Goal: Task Accomplishment & Management: Manage account settings

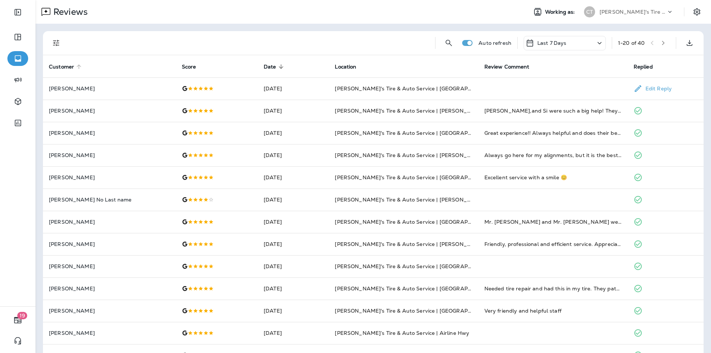
scroll to position [7, 0]
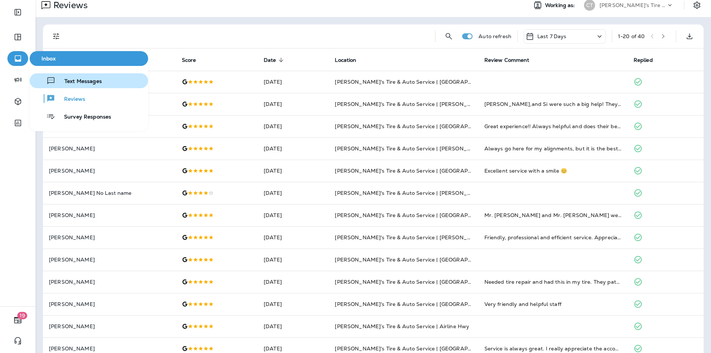
click at [82, 83] on span "Text Messages" at bounding box center [79, 81] width 46 height 7
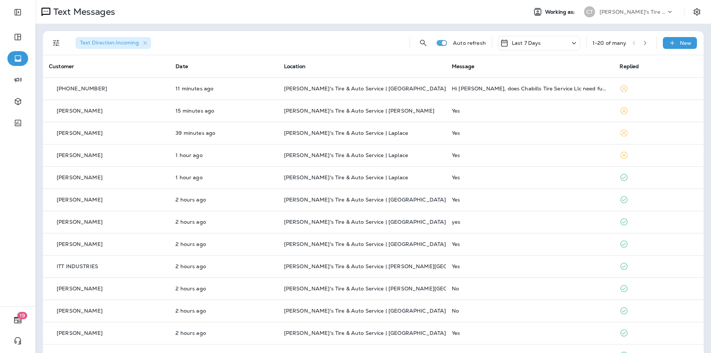
click at [643, 43] on icon "button" at bounding box center [645, 42] width 5 height 5
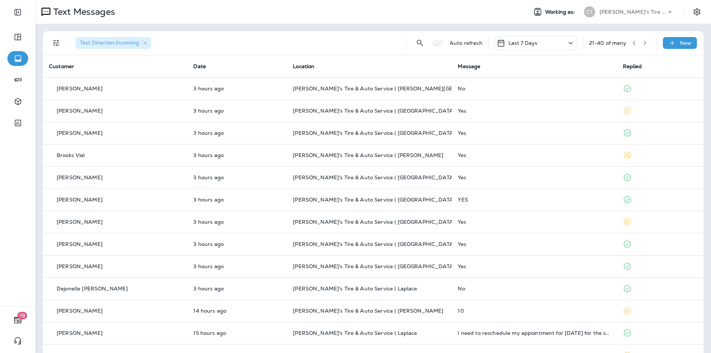
click at [643, 43] on icon "button" at bounding box center [645, 42] width 5 height 5
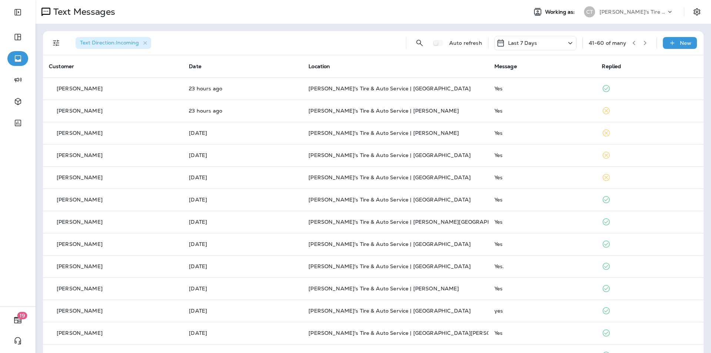
click at [643, 41] on button "button" at bounding box center [645, 42] width 11 height 11
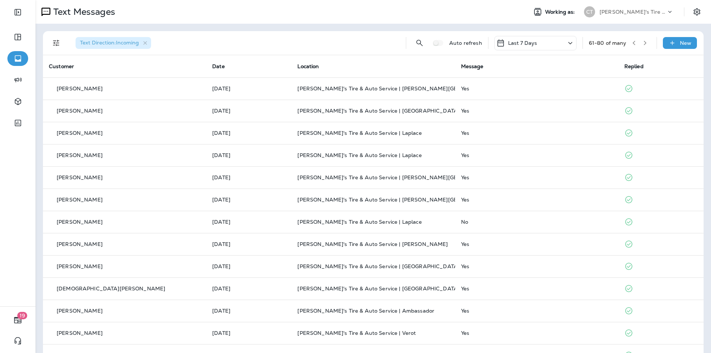
click at [643, 43] on icon "button" at bounding box center [645, 42] width 5 height 5
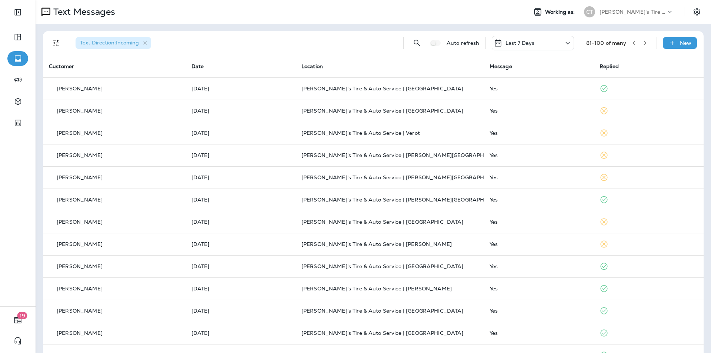
click at [644, 45] on icon "button" at bounding box center [645, 43] width 3 height 4
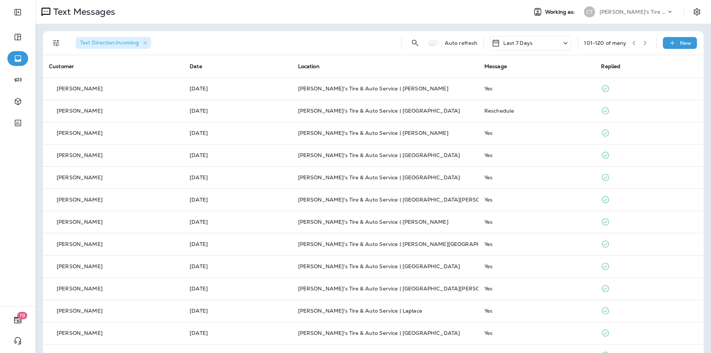
click at [643, 43] on button "button" at bounding box center [645, 42] width 11 height 11
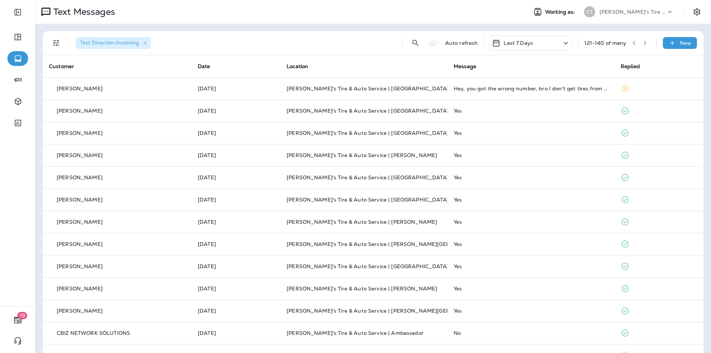
click at [643, 41] on icon "button" at bounding box center [645, 42] width 5 height 5
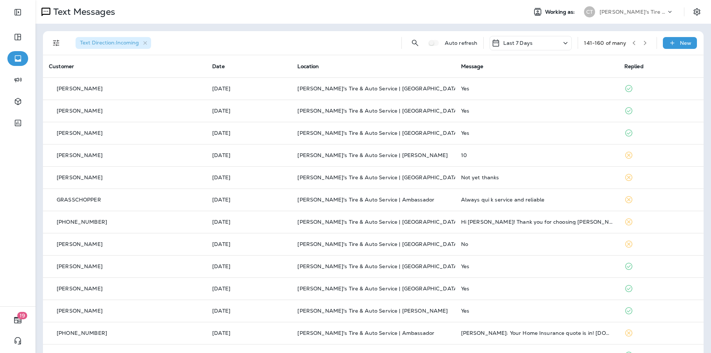
click at [644, 42] on icon "button" at bounding box center [645, 43] width 3 height 4
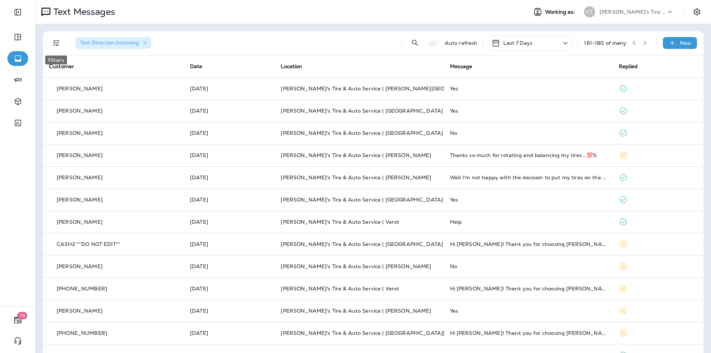
click at [57, 41] on icon "Filters" at bounding box center [56, 43] width 9 height 9
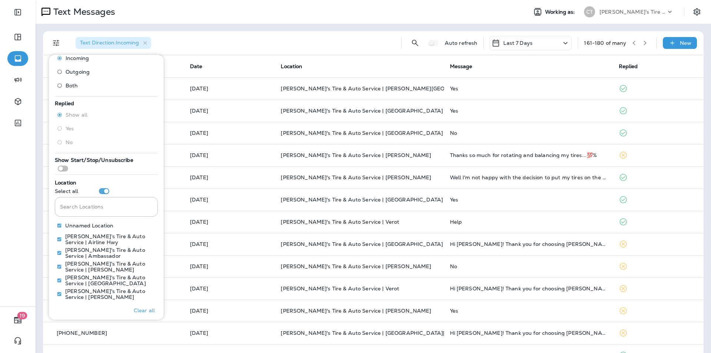
scroll to position [37, 0]
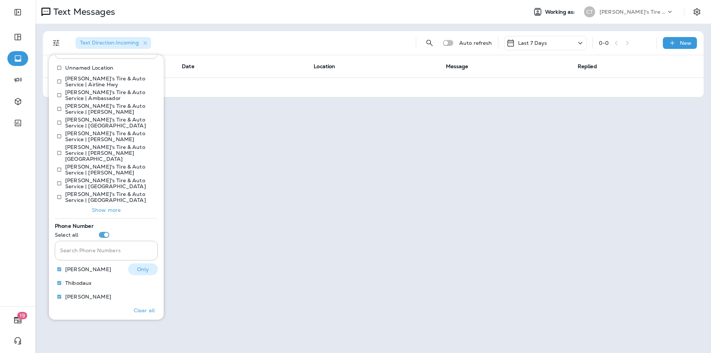
scroll to position [185, 0]
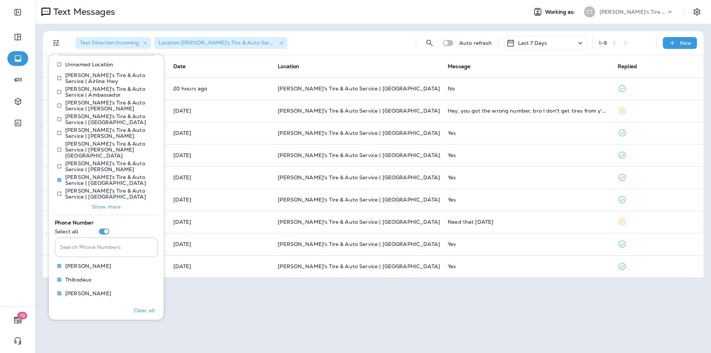
click at [395, 53] on div "Text Direction : Incoming Location : [PERSON_NAME]'s Tire & Auto Service | [GEO…" at bounding box center [240, 43] width 340 height 24
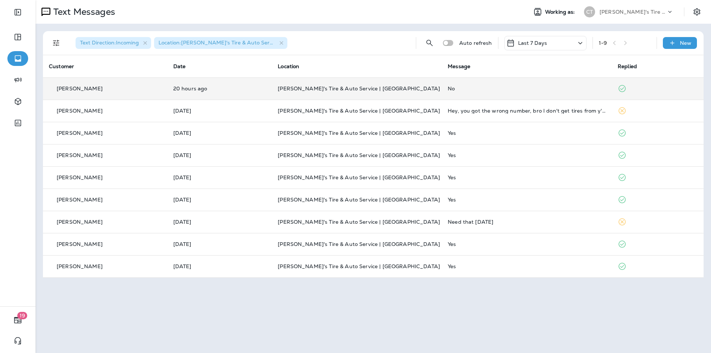
click at [498, 87] on div "No" at bounding box center [527, 89] width 158 height 6
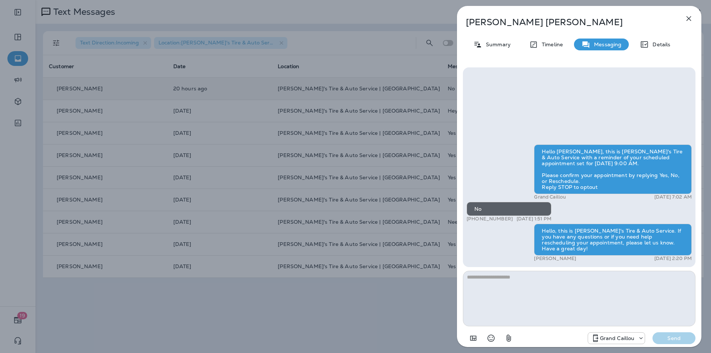
click at [690, 17] on icon "button" at bounding box center [689, 18] width 5 height 5
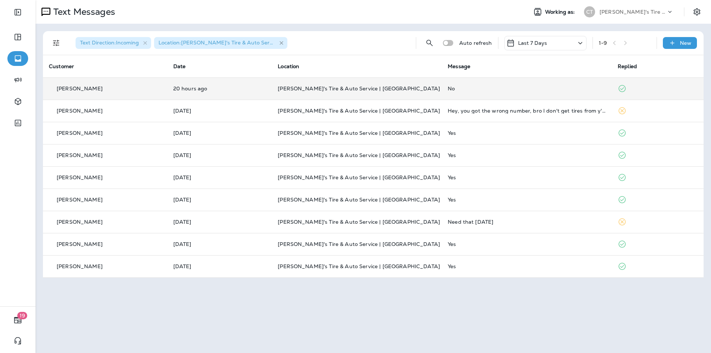
click at [282, 41] on icon "button" at bounding box center [282, 43] width 6 height 6
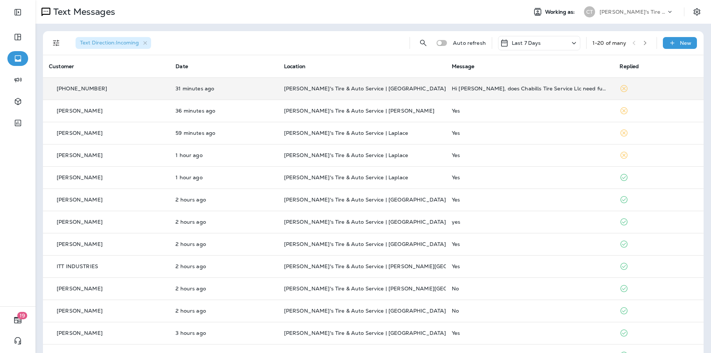
click at [424, 92] on td "[PERSON_NAME]'s Tire & Auto Service | [GEOGRAPHIC_DATA]" at bounding box center [362, 88] width 168 height 22
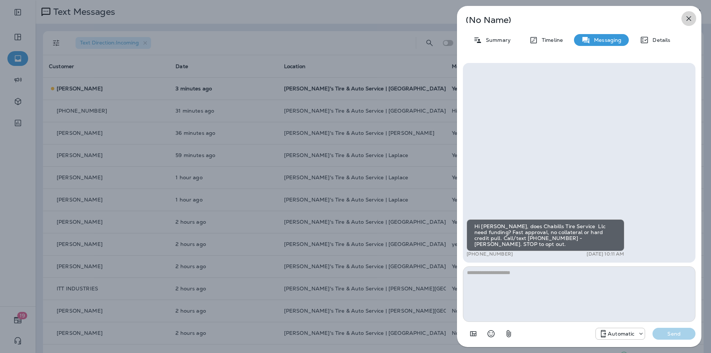
click at [688, 16] on icon "button" at bounding box center [689, 18] width 9 height 9
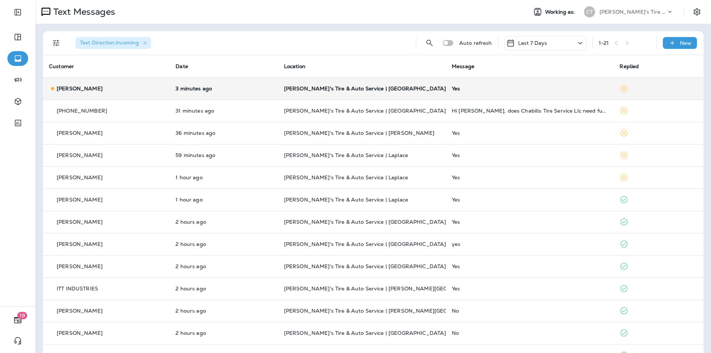
click at [491, 89] on div "Yes" at bounding box center [530, 89] width 156 height 6
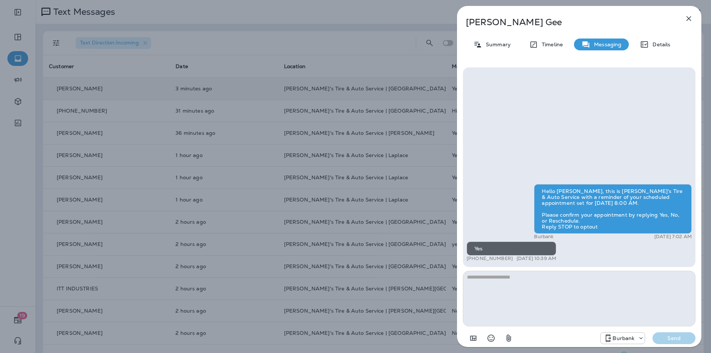
click at [690, 17] on icon "button" at bounding box center [689, 18] width 9 height 9
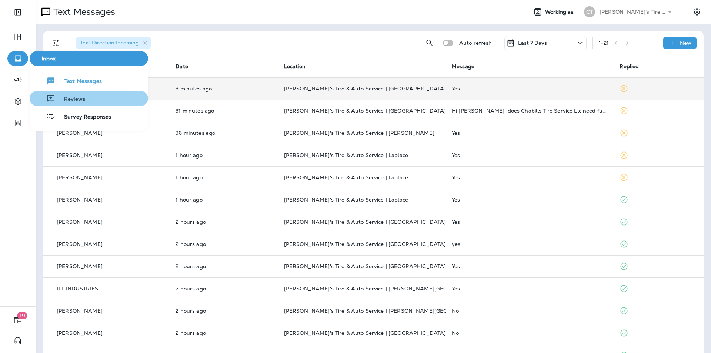
click at [76, 101] on span "Reviews" at bounding box center [70, 99] width 30 height 7
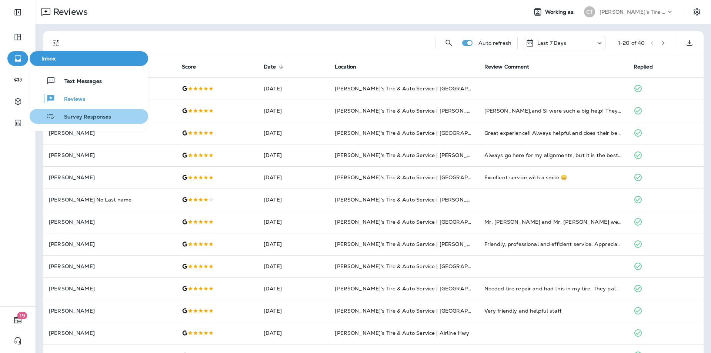
click at [80, 115] on span "Survey Responses" at bounding box center [83, 117] width 56 height 7
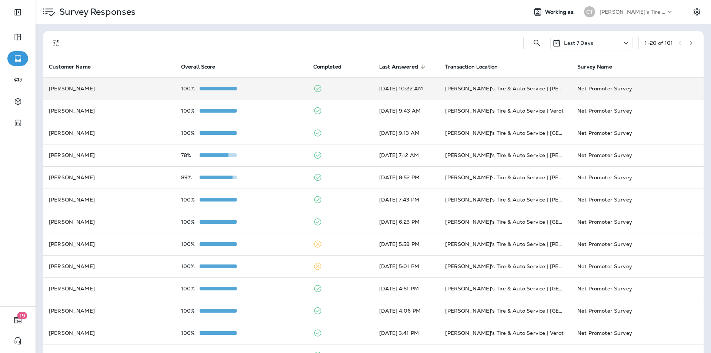
click at [264, 86] on div "100%" at bounding box center [241, 89] width 120 height 6
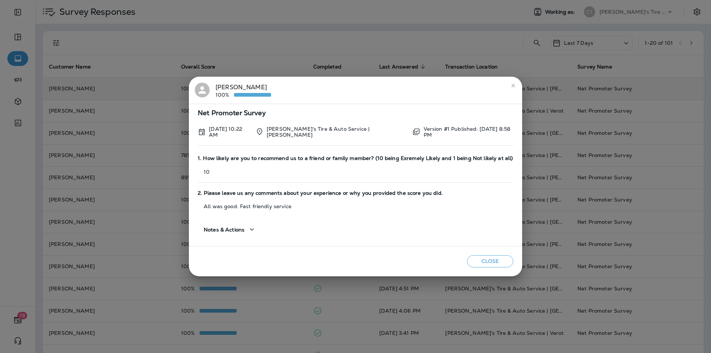
drag, startPoint x: 515, startPoint y: 86, endPoint x: 511, endPoint y: 86, distance: 4.1
click at [515, 86] on icon "close" at bounding box center [514, 86] width 6 height 6
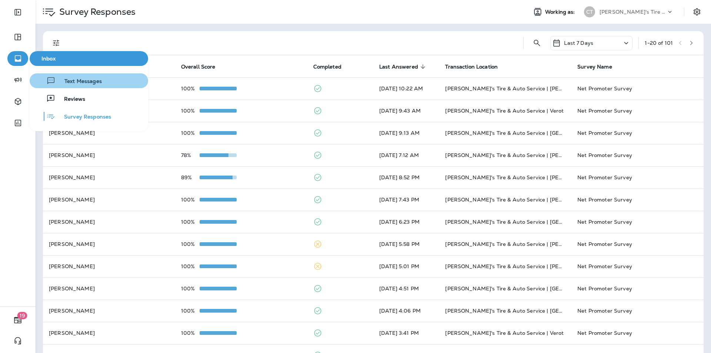
click at [70, 77] on div "Text Messages" at bounding box center [67, 80] width 69 height 9
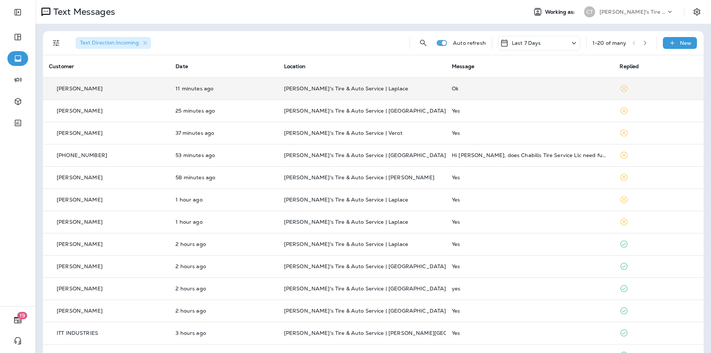
click at [488, 83] on td "Ok" at bounding box center [530, 88] width 168 height 22
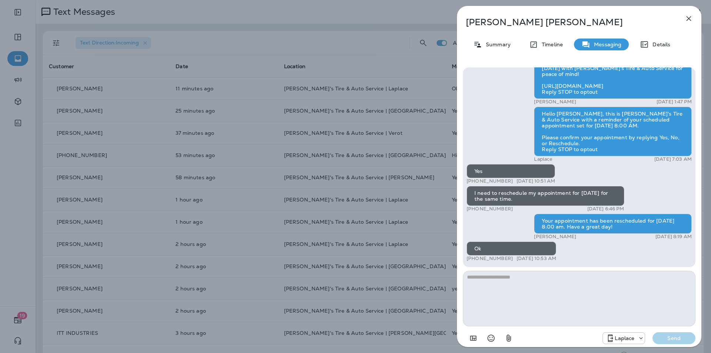
click at [690, 18] on icon "button" at bounding box center [689, 18] width 9 height 9
